Goal: Task Accomplishment & Management: Manage account settings

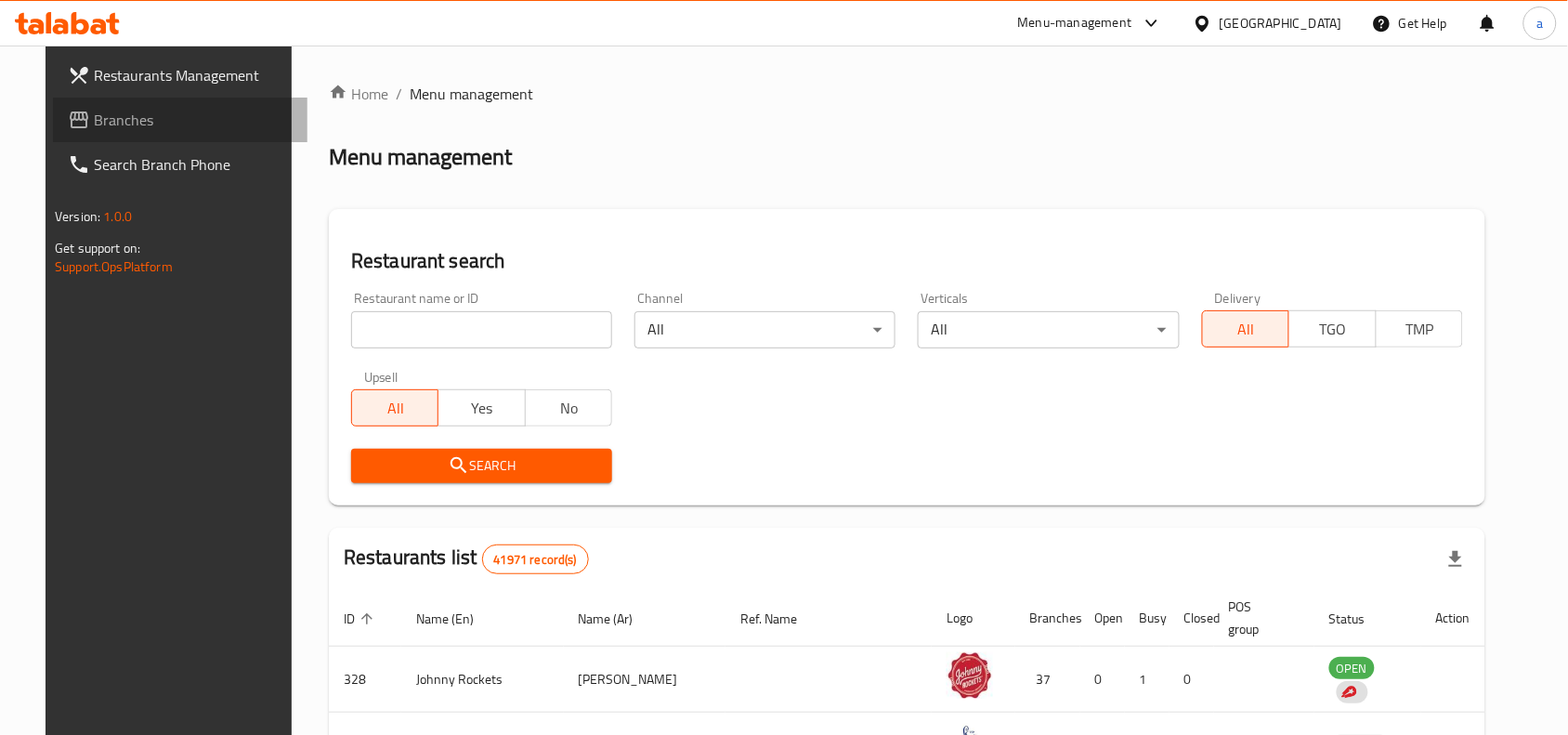
click at [93, 117] on span "Branches" at bounding box center [193, 119] width 199 height 22
